Goal: Information Seeking & Learning: Learn about a topic

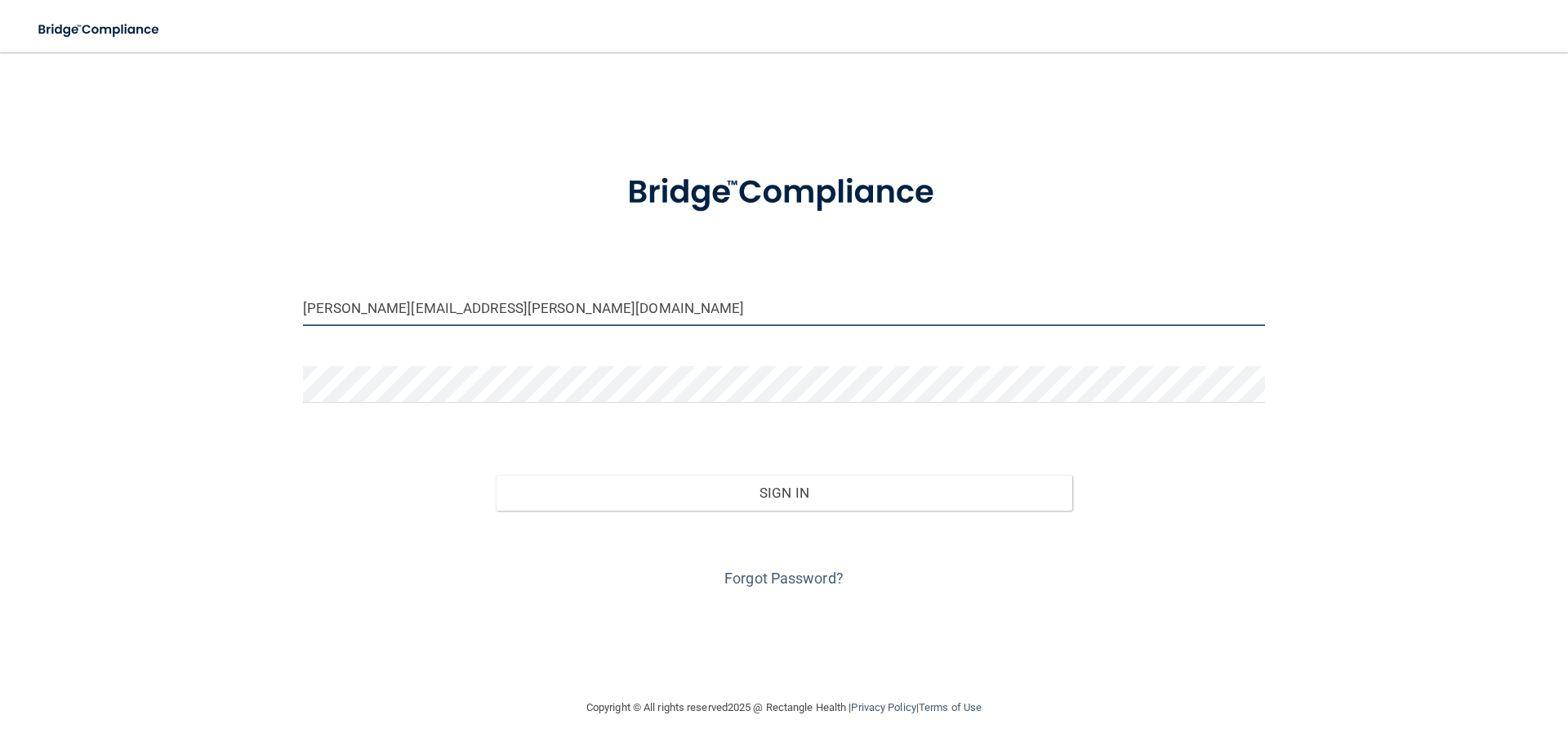
drag, startPoint x: 524, startPoint y: 311, endPoint x: 63, endPoint y: 369, distance: 464.6
click at [63, 369] on div "[PERSON_NAME][EMAIL_ADDRESS][PERSON_NAME][DOMAIN_NAME] Invalid email/password. …" at bounding box center [784, 375] width 1503 height 613
type input "m"
type input "[PERSON_NAME][EMAIL_ADDRESS][PERSON_NAME][DOMAIN_NAME]"
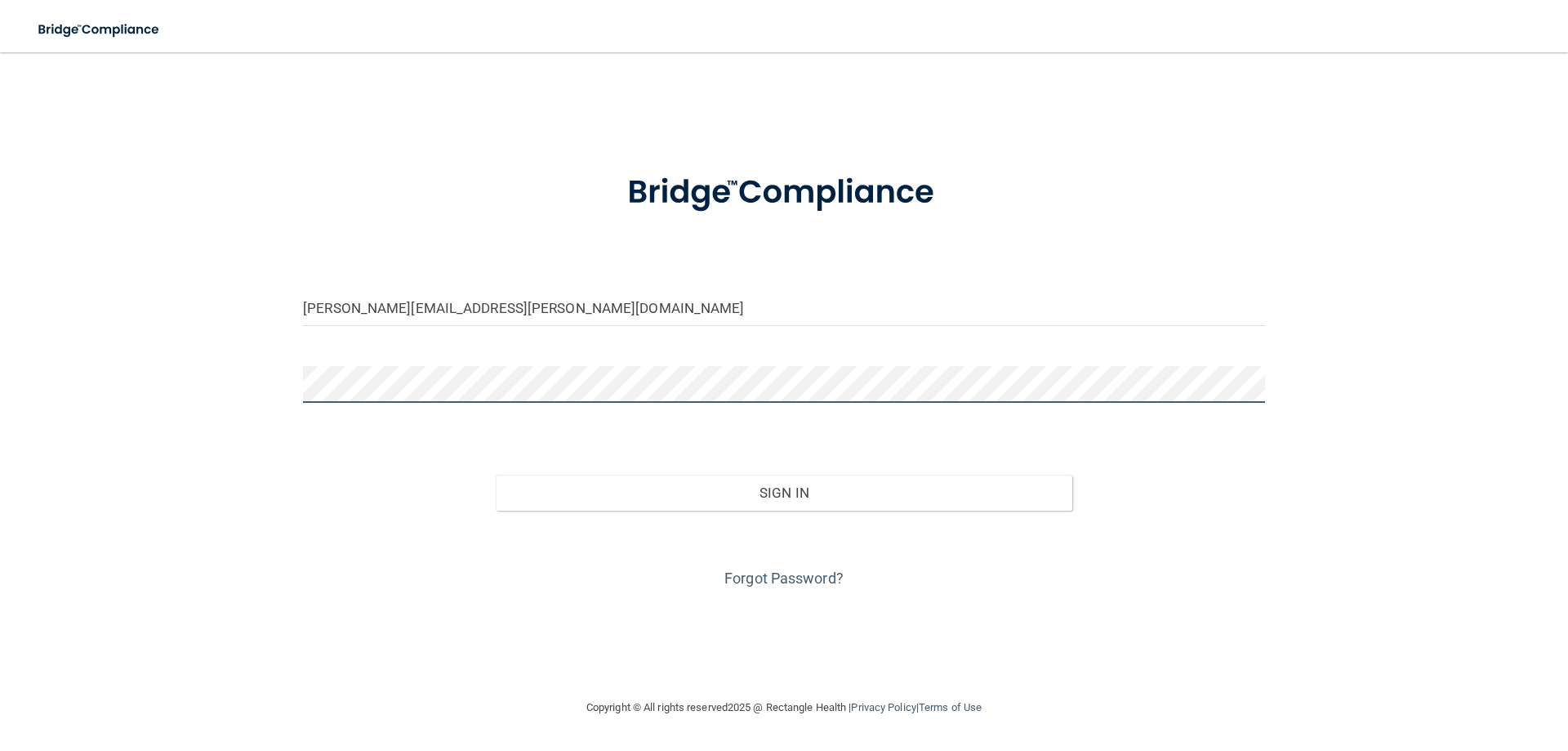
click at [76, 401] on div "[PERSON_NAME][EMAIL_ADDRESS][PERSON_NAME][DOMAIN_NAME] Invalid email/password. …" at bounding box center [784, 375] width 1503 height 613
click at [495, 475] on button "Sign In" at bounding box center [784, 492] width 577 height 36
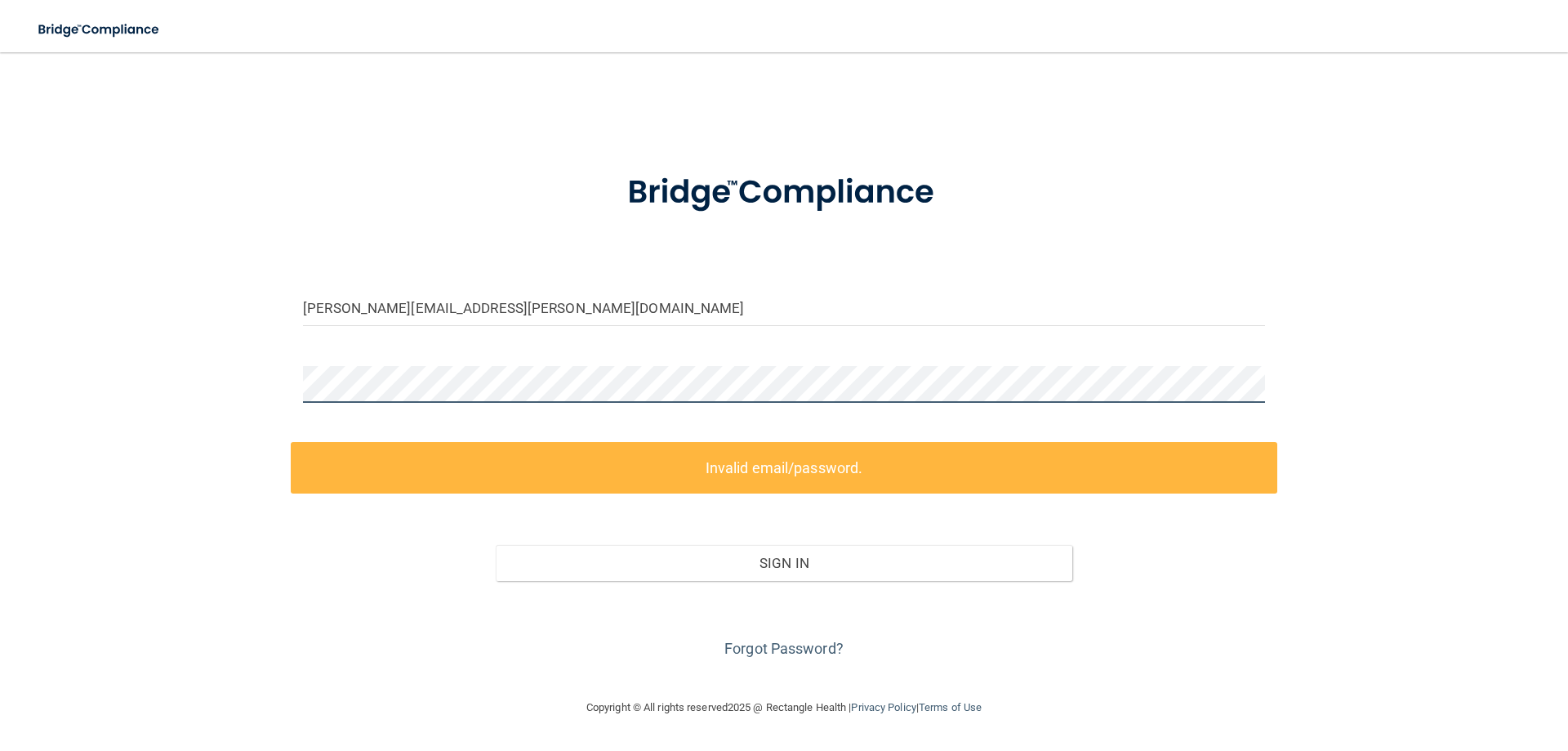
click at [0, 351] on main "[PERSON_NAME][EMAIL_ADDRESS][PERSON_NAME][DOMAIN_NAME] Invalid email/password. …" at bounding box center [784, 401] width 1568 height 699
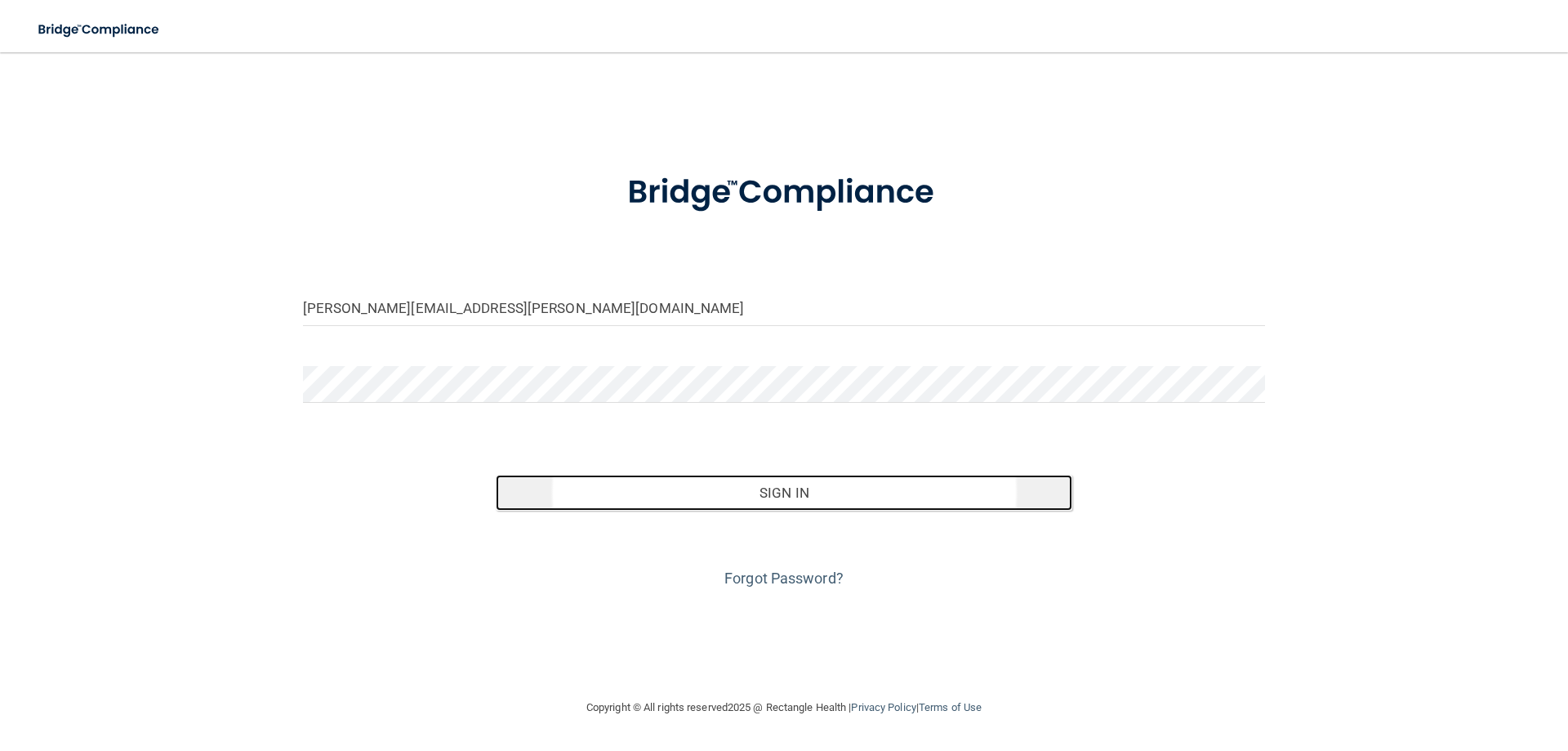
click at [781, 487] on button "Sign In" at bounding box center [784, 492] width 577 height 36
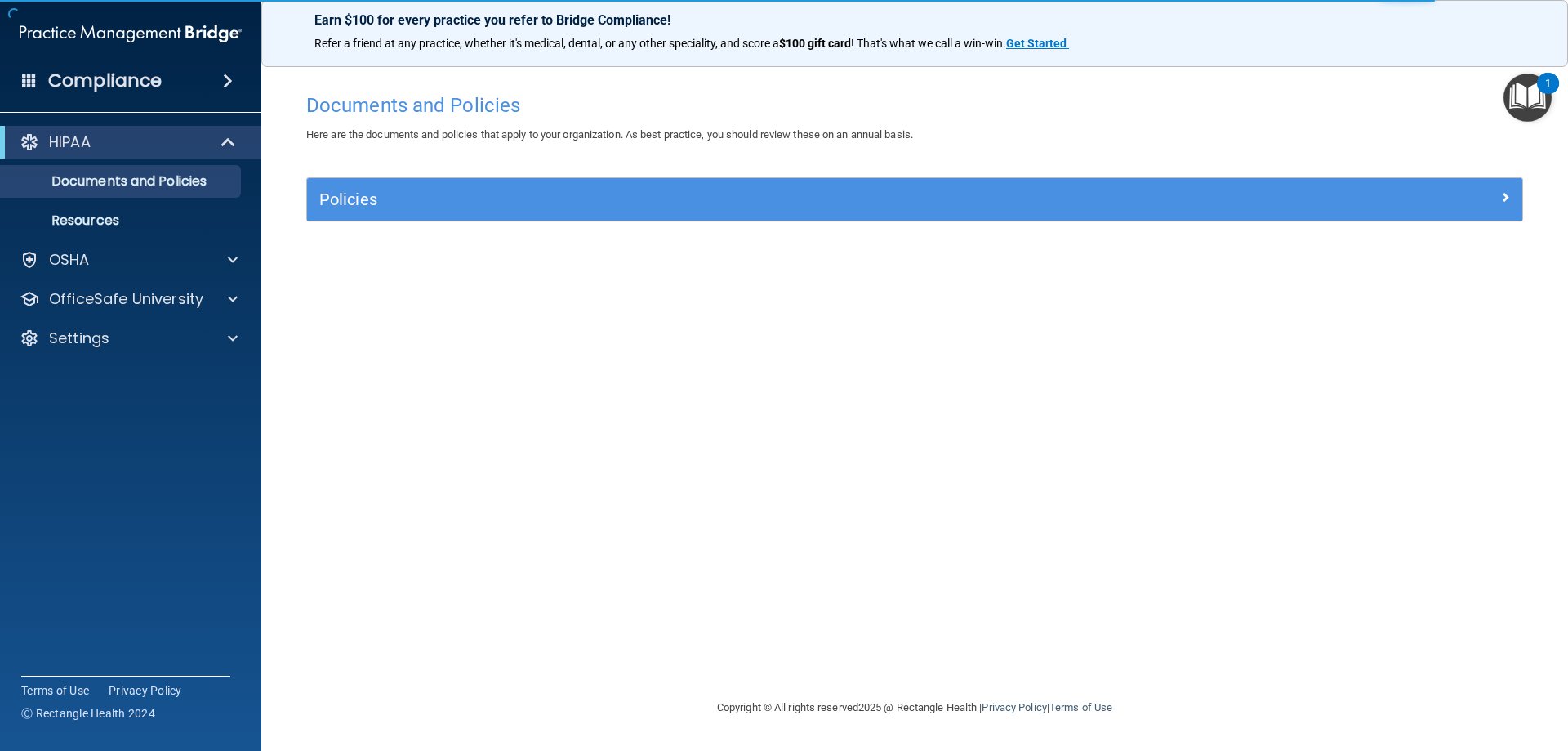
click at [1523, 105] on img "Open Resource Center, 1 new notification" at bounding box center [1528, 98] width 49 height 49
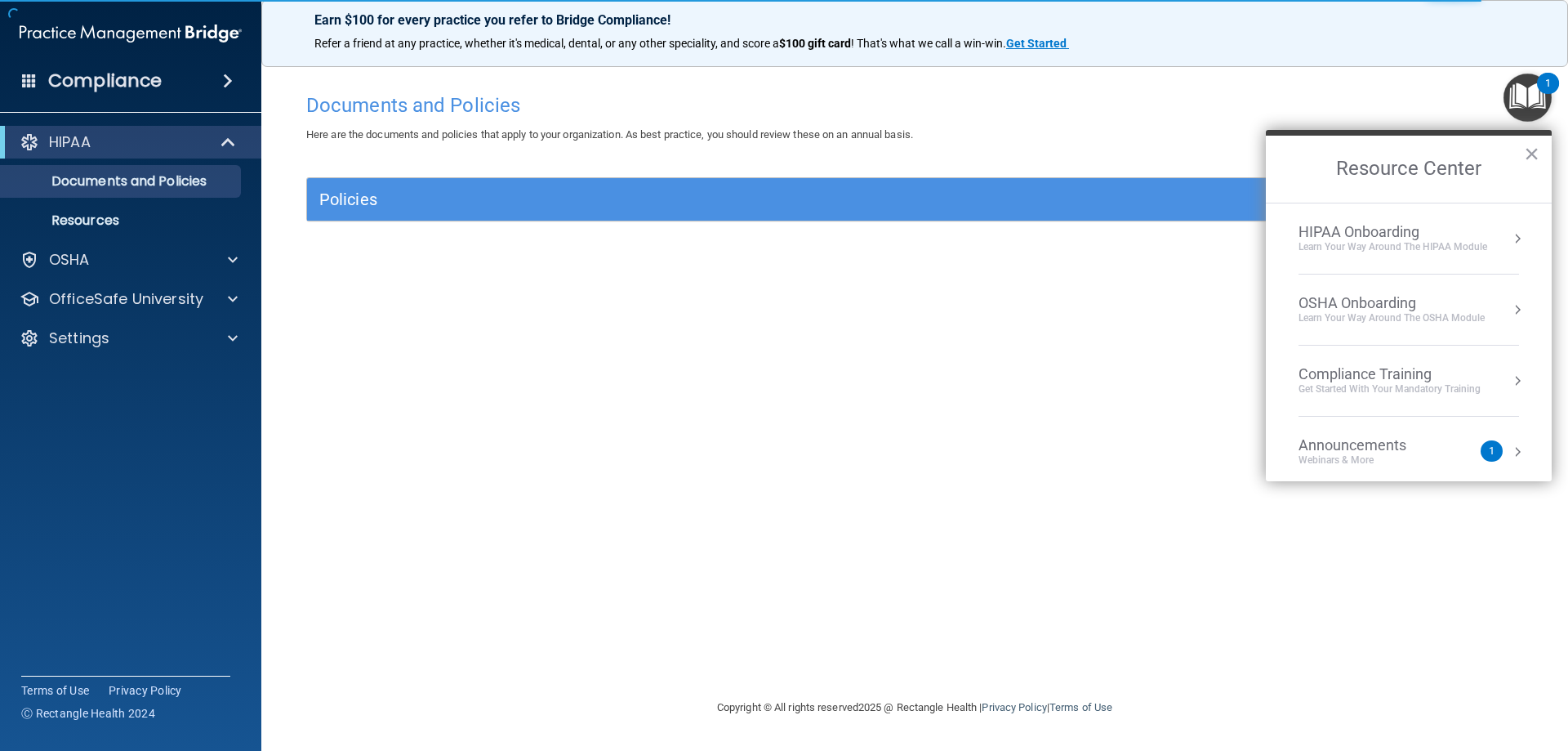
click at [1509, 378] on button "Resource Center" at bounding box center [1517, 380] width 16 height 16
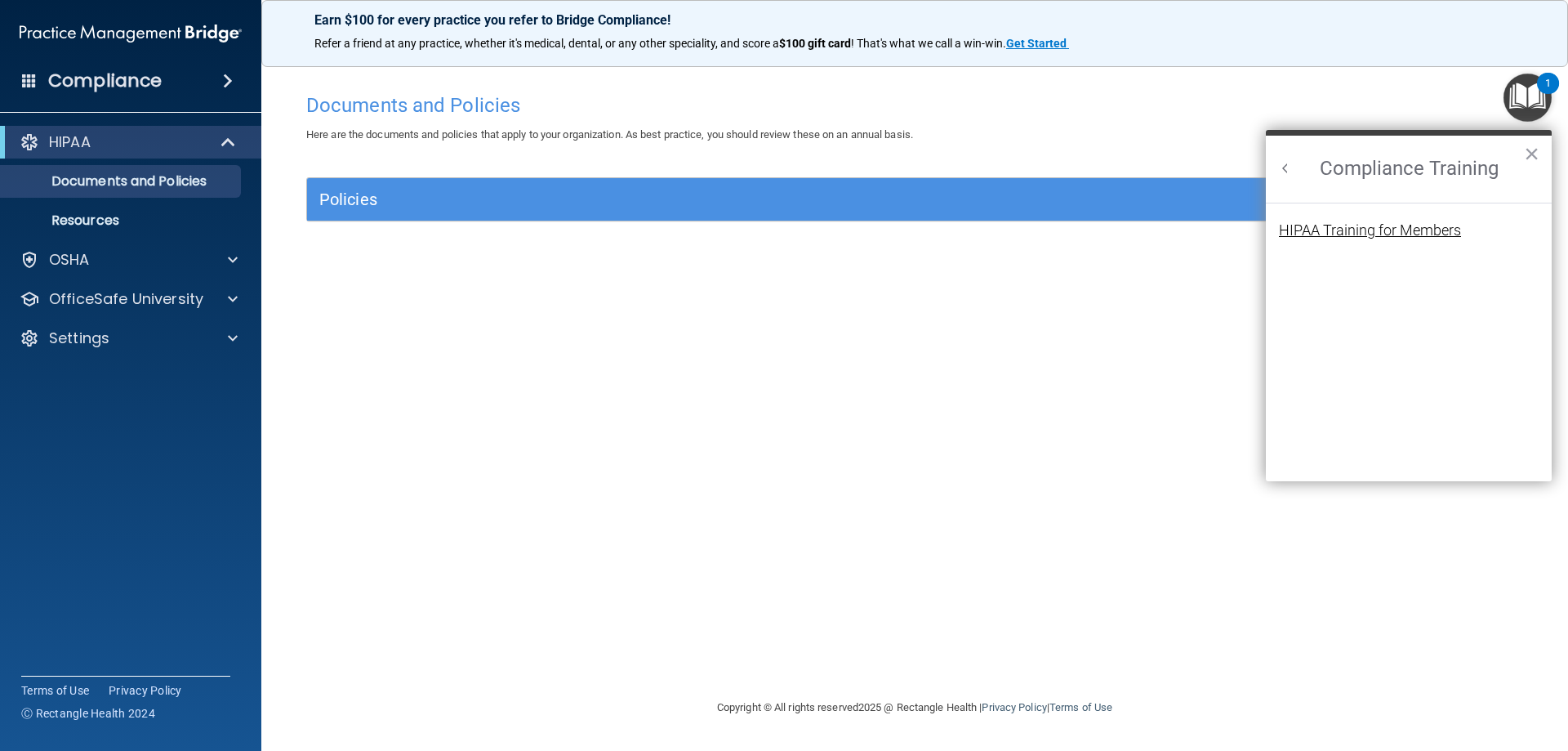
click at [1382, 232] on div "HIPAA Training for Members" at bounding box center [1370, 230] width 182 height 15
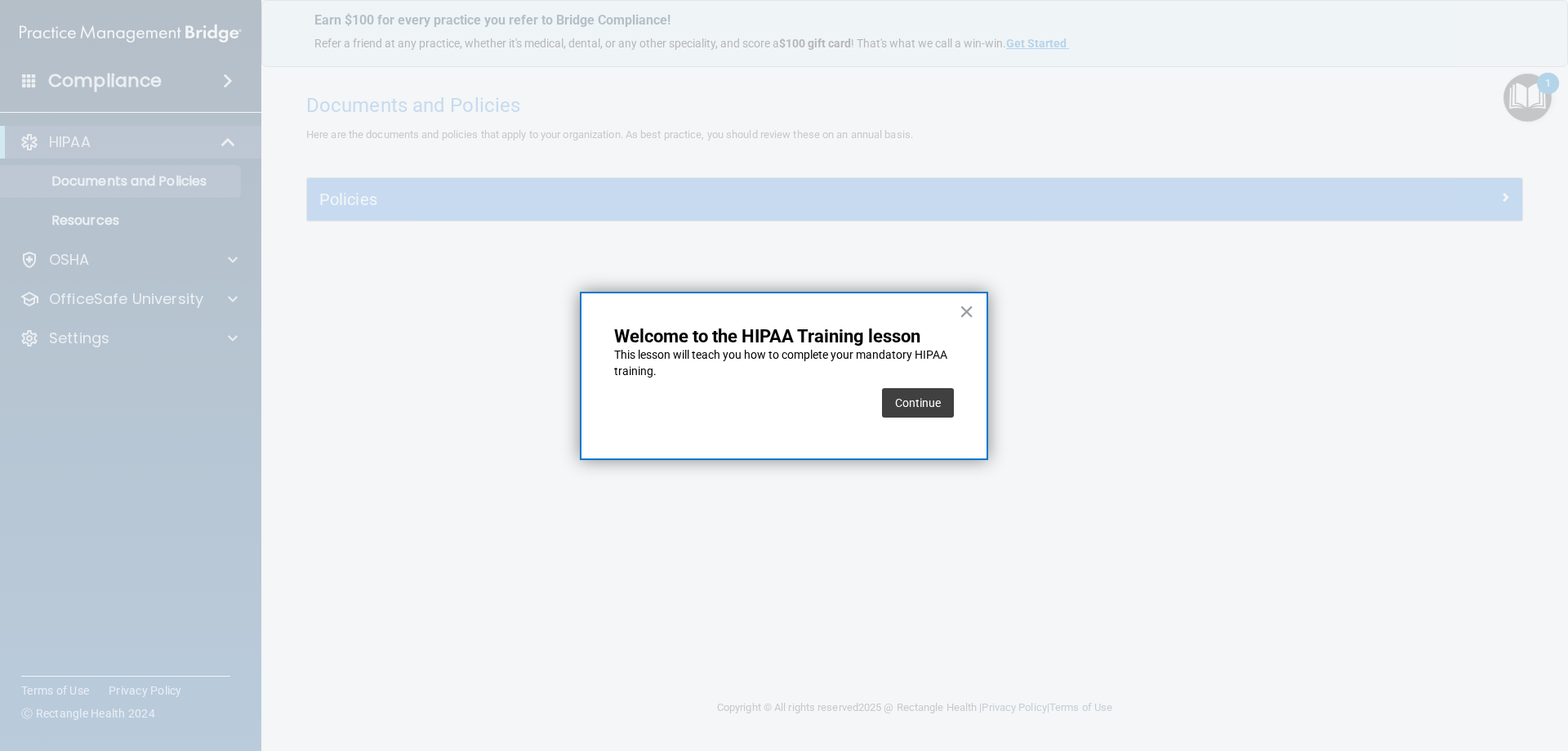
click at [948, 420] on div "Continue" at bounding box center [917, 403] width 72 height 46
click at [922, 401] on button "Continue" at bounding box center [917, 403] width 72 height 30
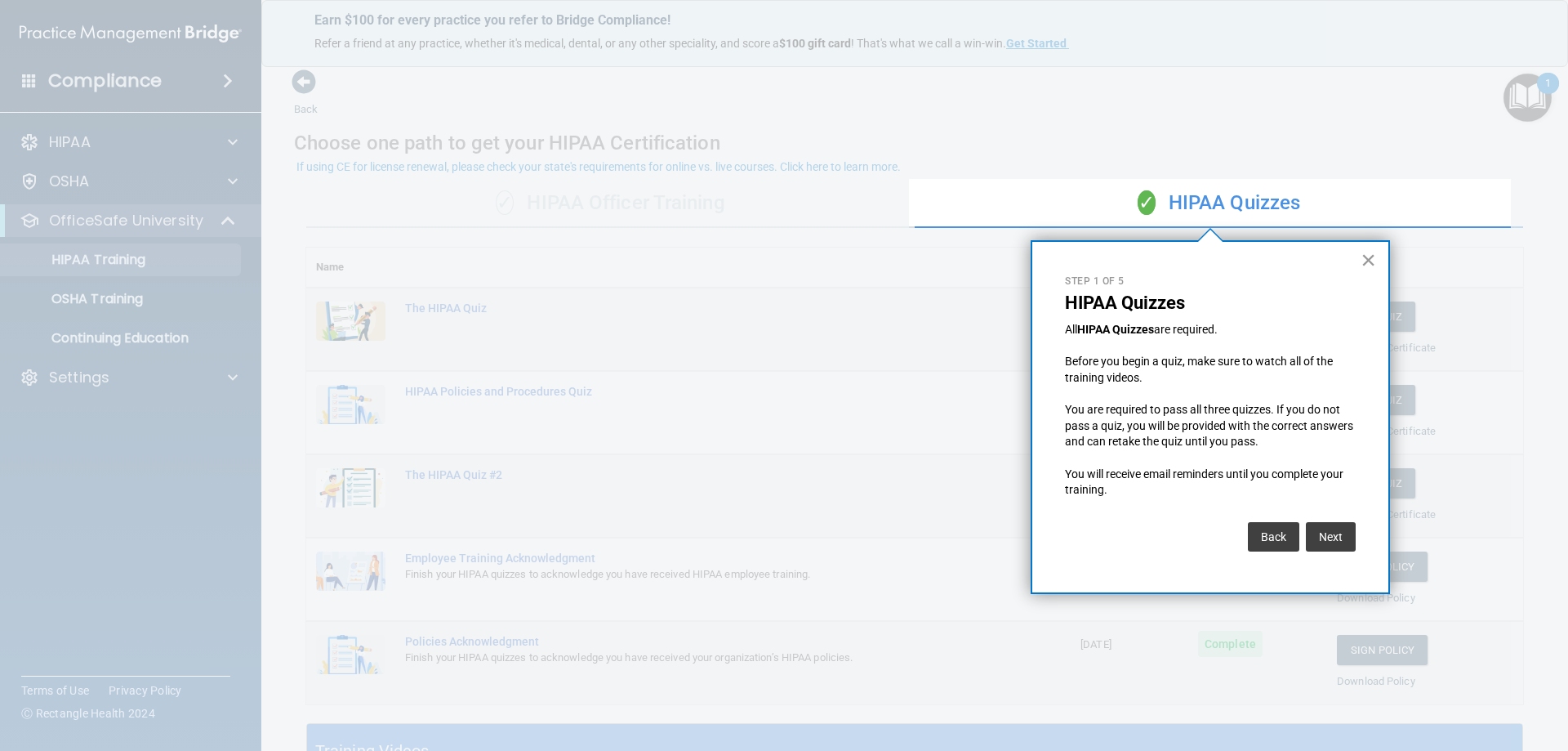
drag, startPoint x: 1358, startPoint y: 266, endPoint x: 1367, endPoint y: 265, distance: 9.1
click at [1362, 266] on div "× Step 1 of 5 HIPAA Quizzes All HIPAA Quizzes are required. Before you begin a …" at bounding box center [1210, 418] width 359 height 354
click at [1367, 265] on button "×" at bounding box center [1368, 260] width 16 height 26
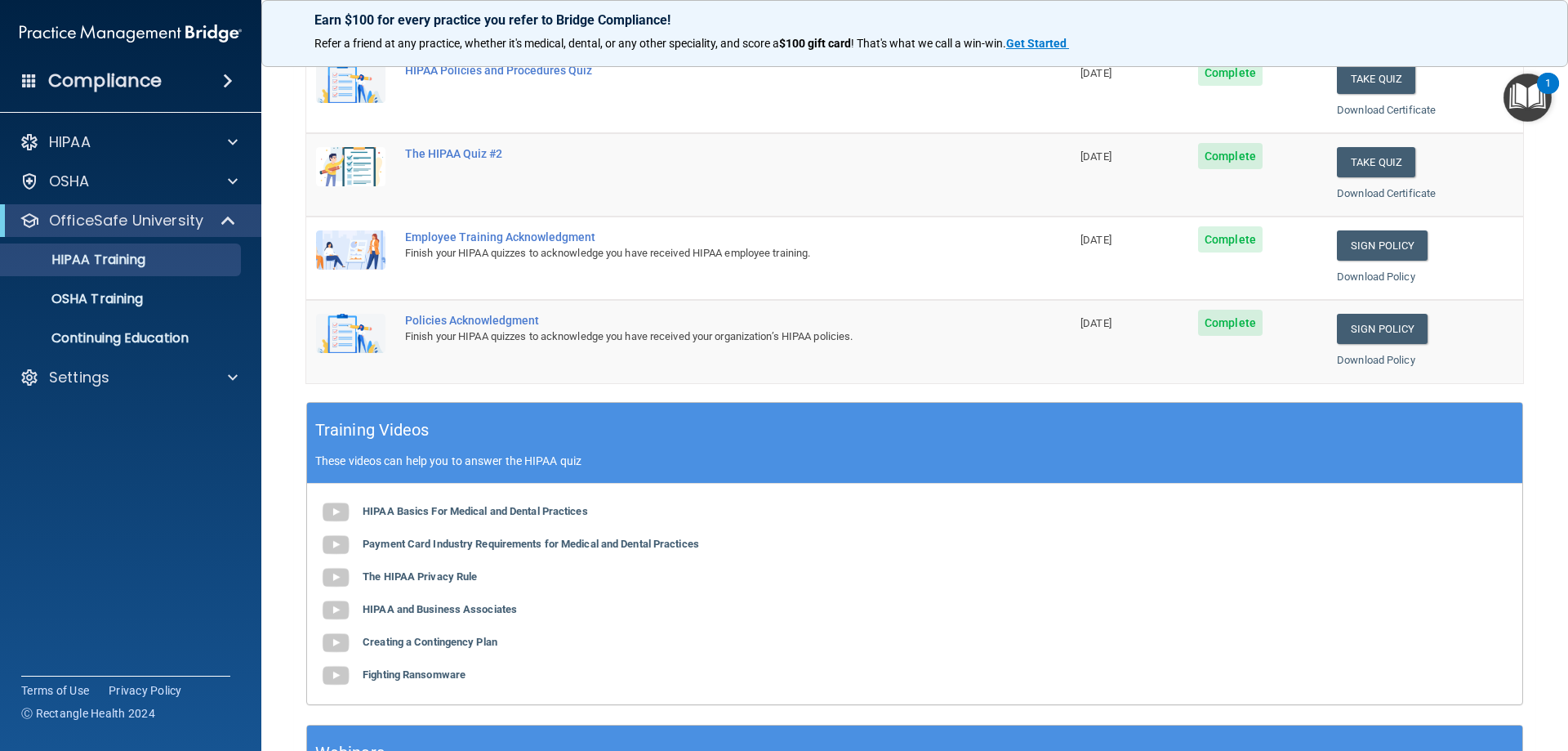
scroll to position [71, 0]
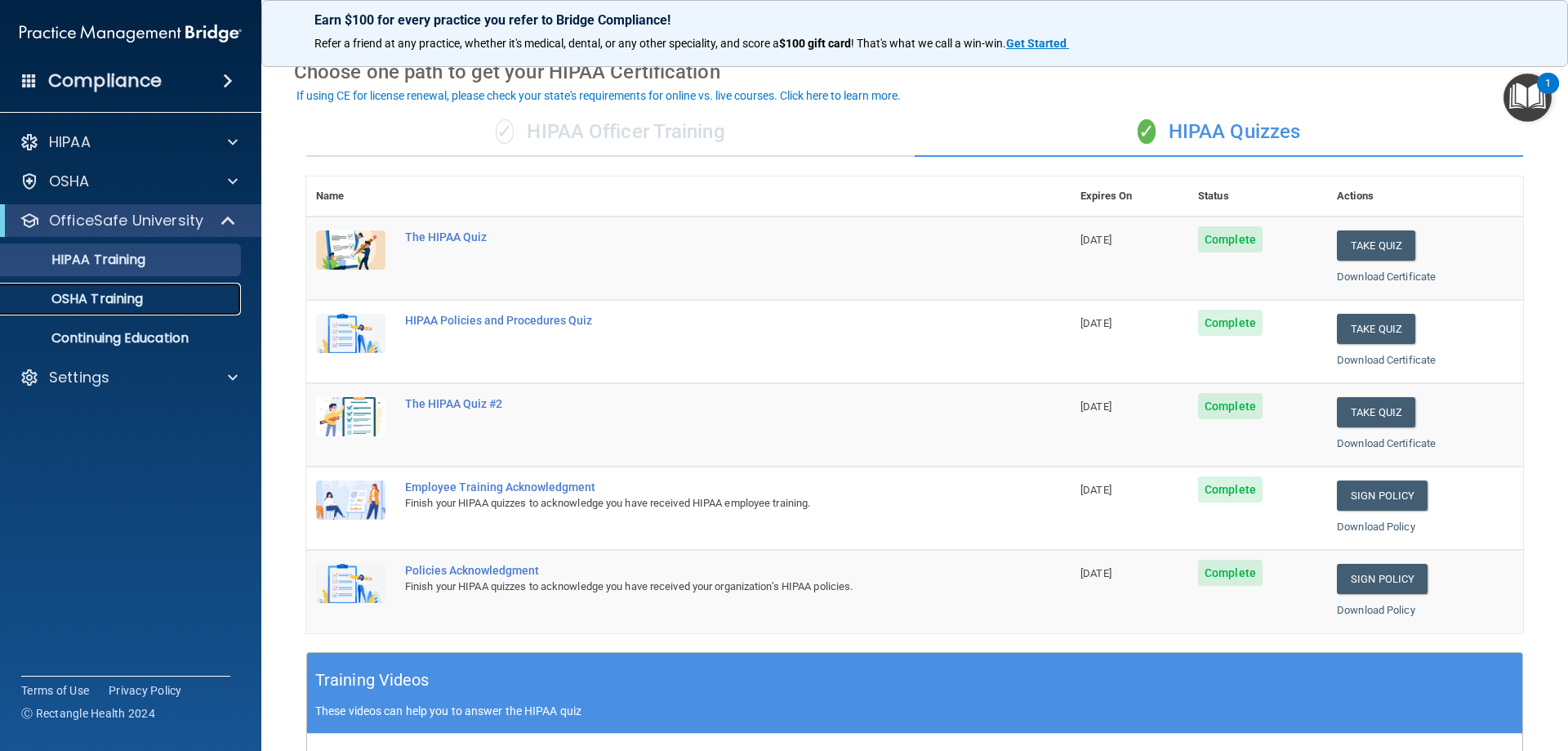
click at [143, 296] on p "OSHA Training" at bounding box center [76, 299] width 132 height 16
